Goal: Find specific page/section: Find specific page/section

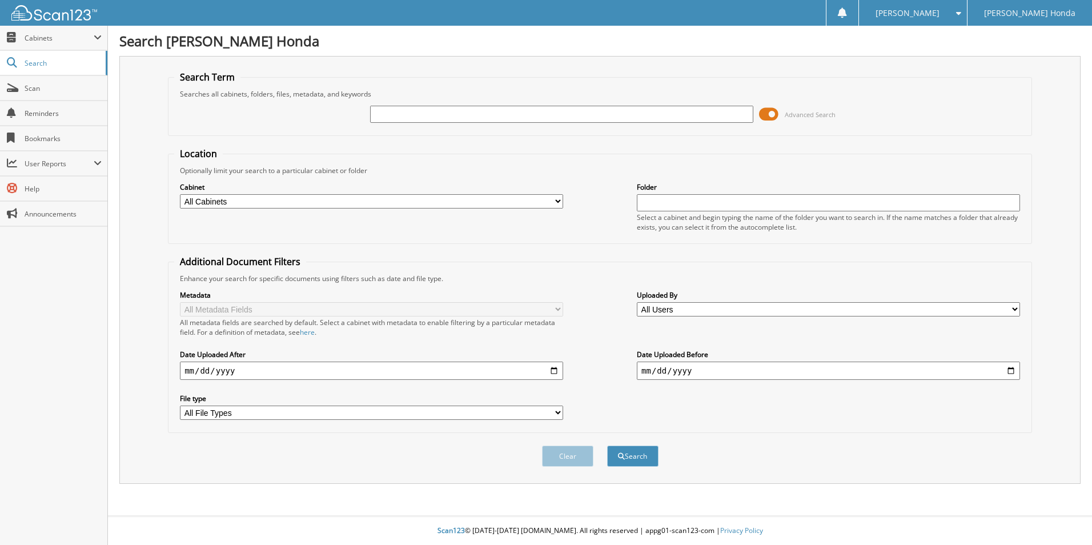
click at [443, 114] on input "text" at bounding box center [561, 114] width 383 height 17
type input "358084"
click at [607, 446] on button "Search" at bounding box center [632, 456] width 51 height 21
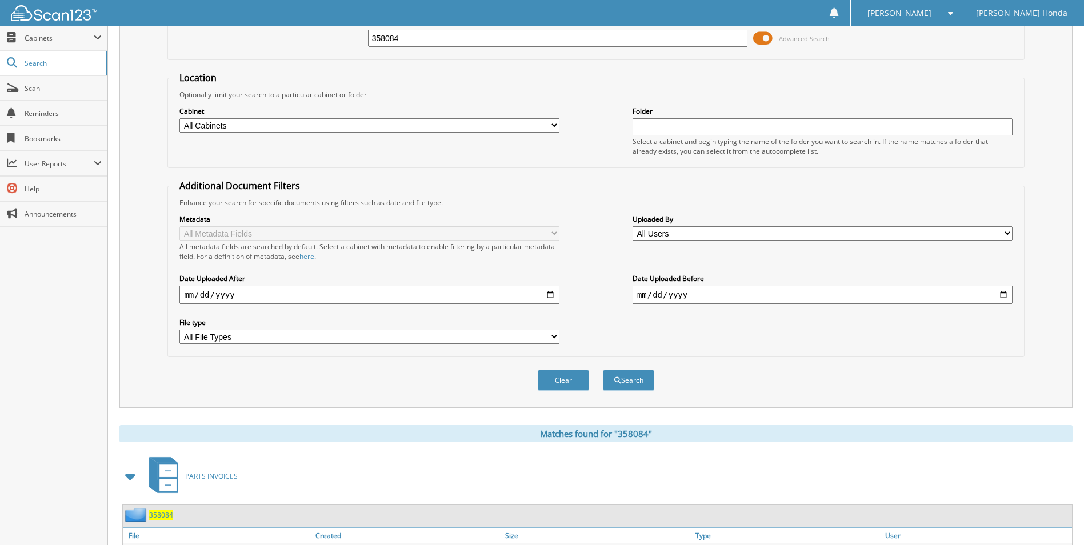
scroll to position [229, 0]
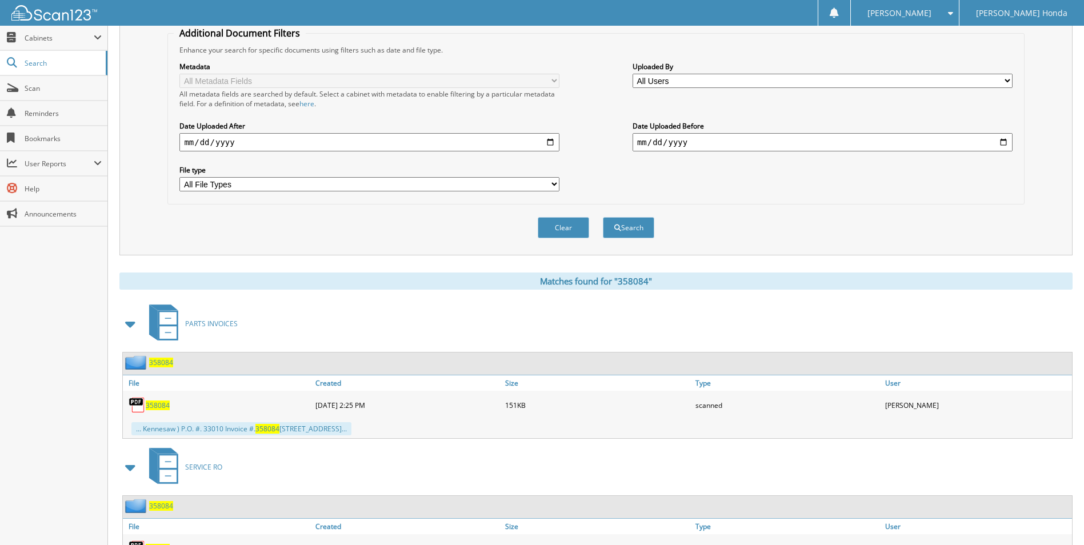
click at [157, 407] on span "358084" at bounding box center [158, 405] width 24 height 10
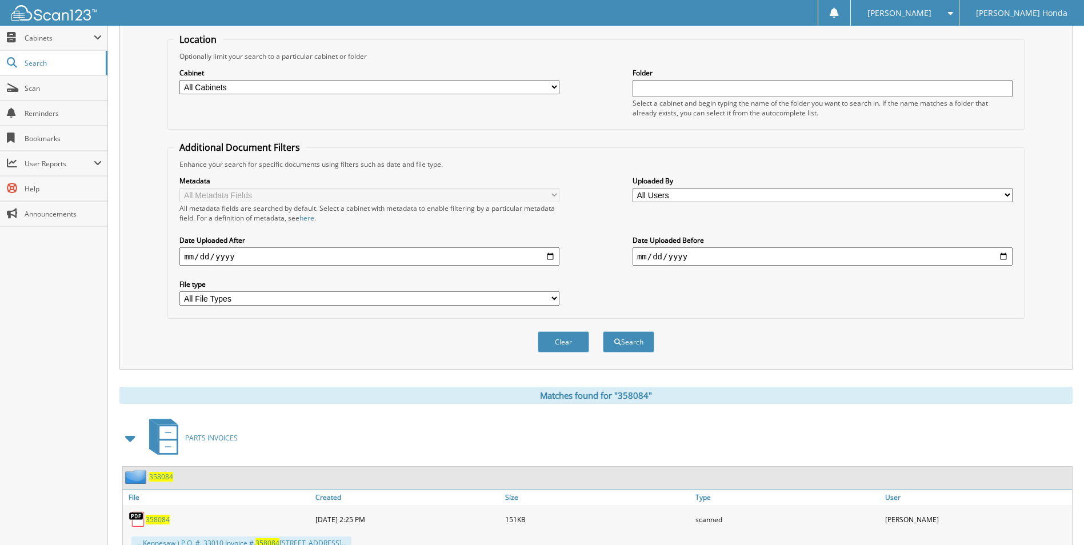
scroll to position [0, 0]
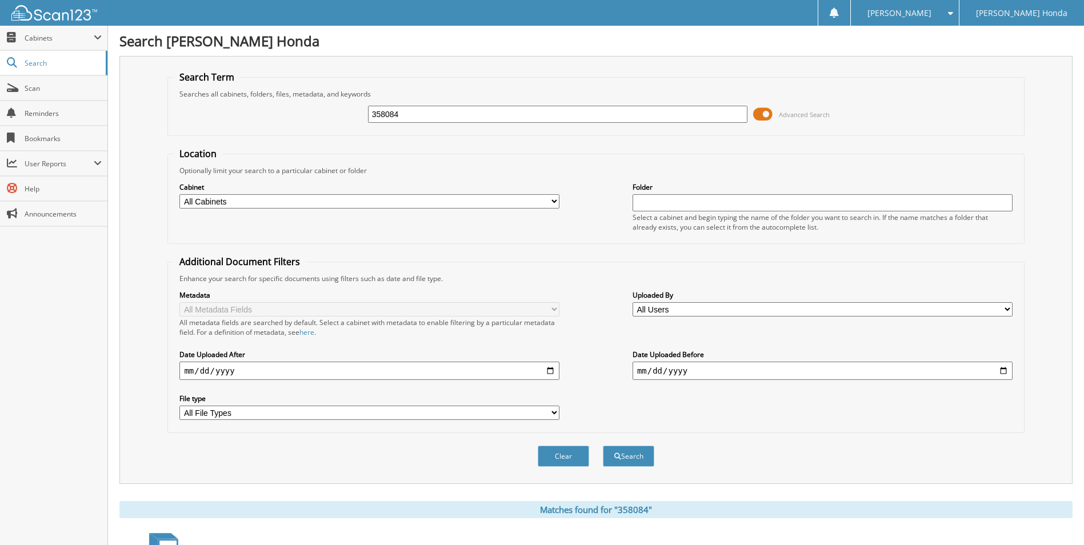
drag, startPoint x: 412, startPoint y: 117, endPoint x: 320, endPoint y: 107, distance: 92.5
click at [320, 107] on div "358084 Advanced Search" at bounding box center [596, 114] width 844 height 31
type input "352573"
click at [603, 446] on button "Search" at bounding box center [628, 456] width 51 height 21
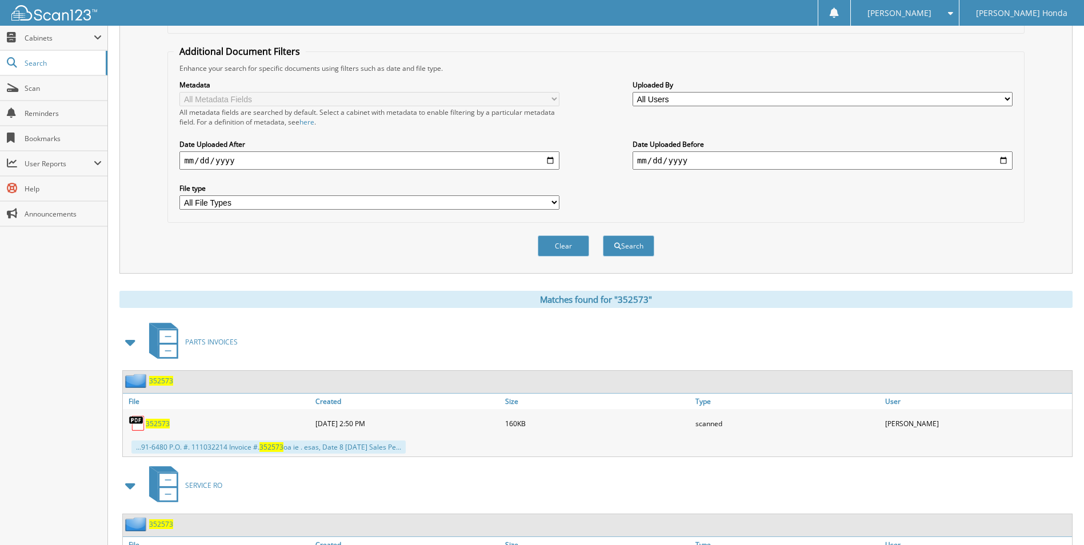
scroll to position [229, 0]
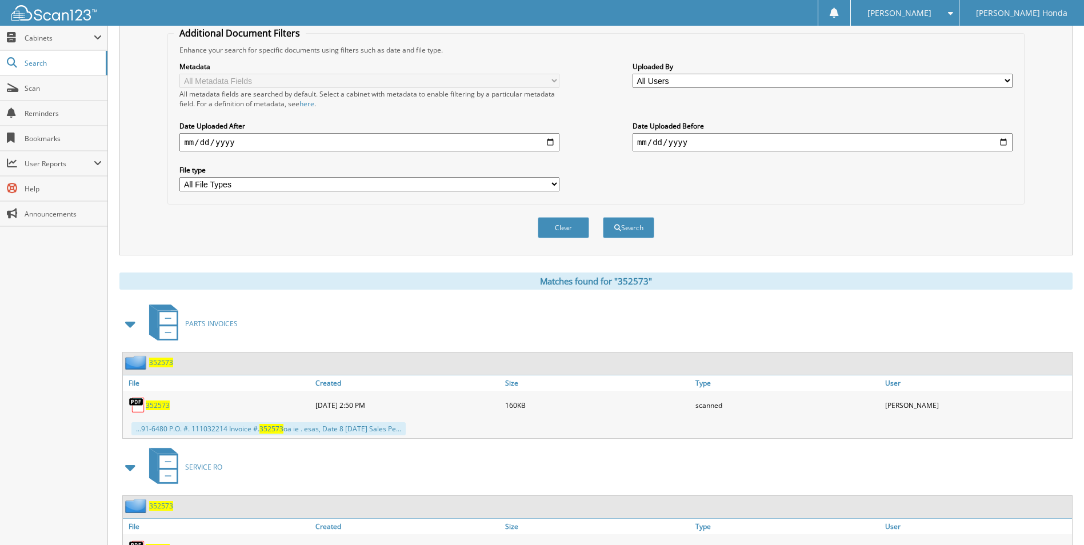
click at [149, 409] on span "352573" at bounding box center [158, 405] width 24 height 10
